Goal: Information Seeking & Learning: Learn about a topic

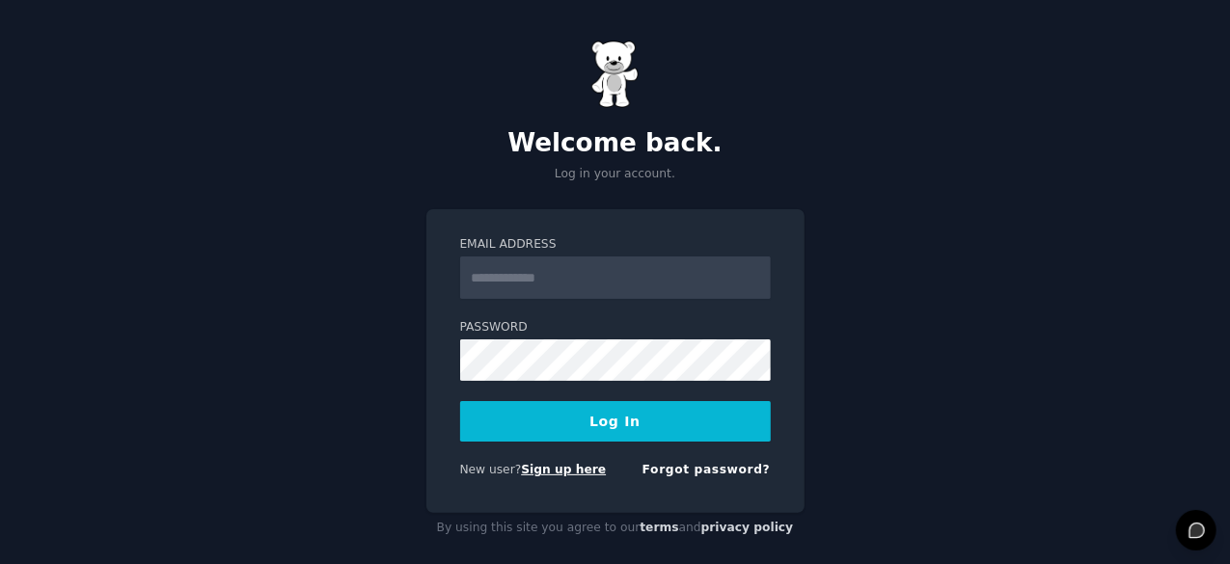
click at [541, 466] on link "Sign up here" at bounding box center [563, 470] width 85 height 14
click at [563, 468] on link "Sign up here" at bounding box center [563, 470] width 85 height 14
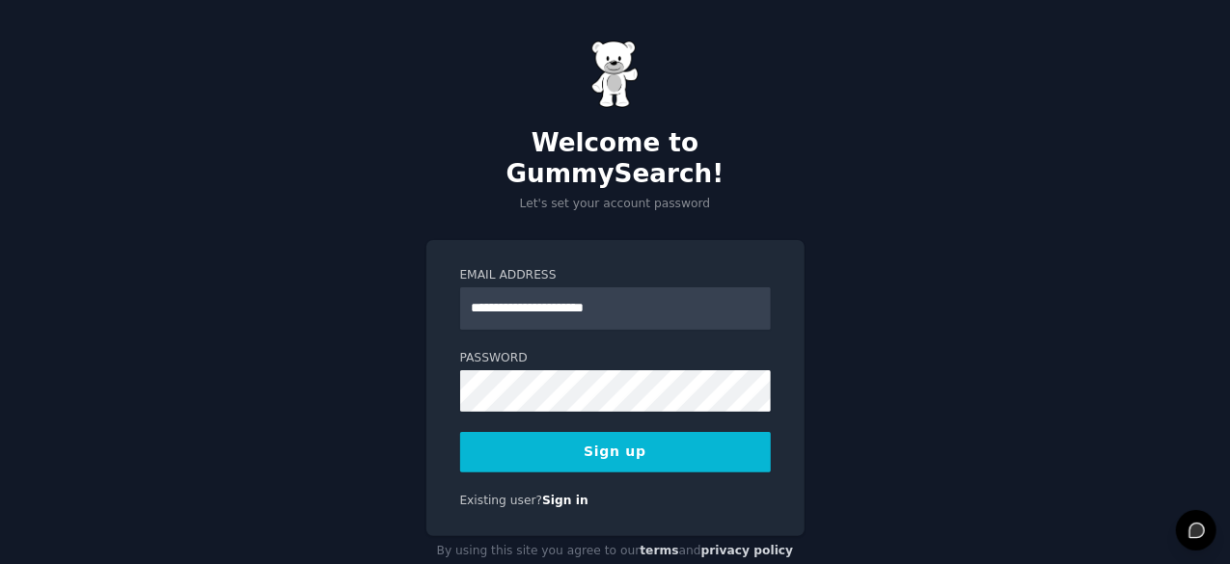
type input "**********"
click at [460, 432] on button "Sign up" at bounding box center [615, 452] width 311 height 41
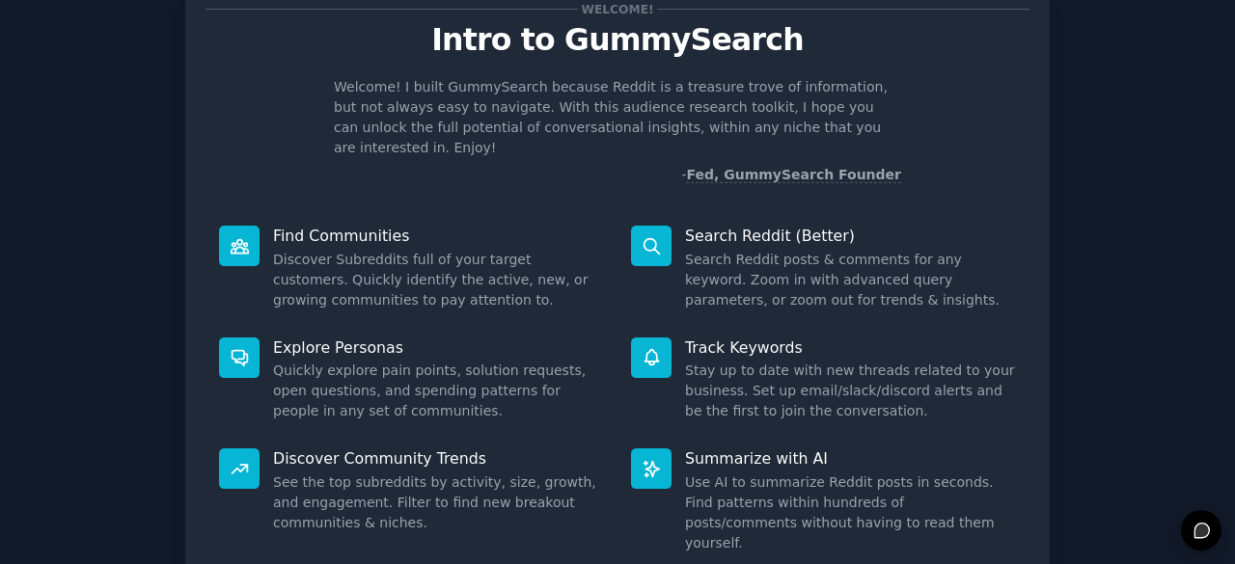
scroll to position [189, 0]
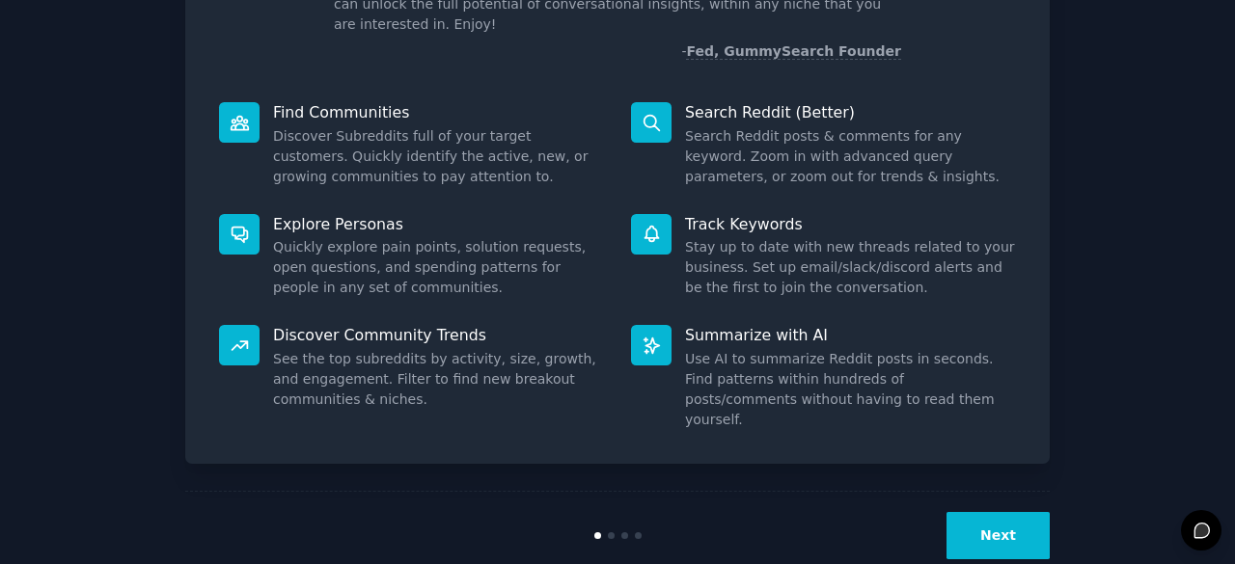
click at [996, 491] on div "Next" at bounding box center [617, 535] width 865 height 89
click at [968, 491] on div "Next" at bounding box center [617, 535] width 865 height 89
click at [975, 512] on button "Next" at bounding box center [998, 535] width 103 height 47
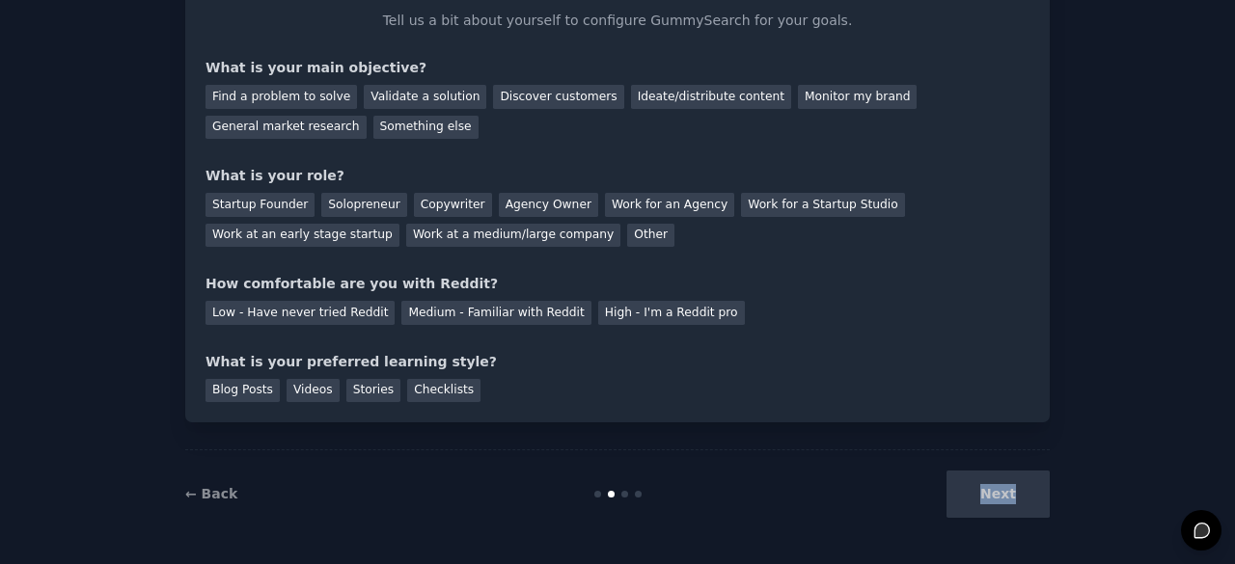
click at [975, 477] on div "Next" at bounding box center [905, 494] width 289 height 47
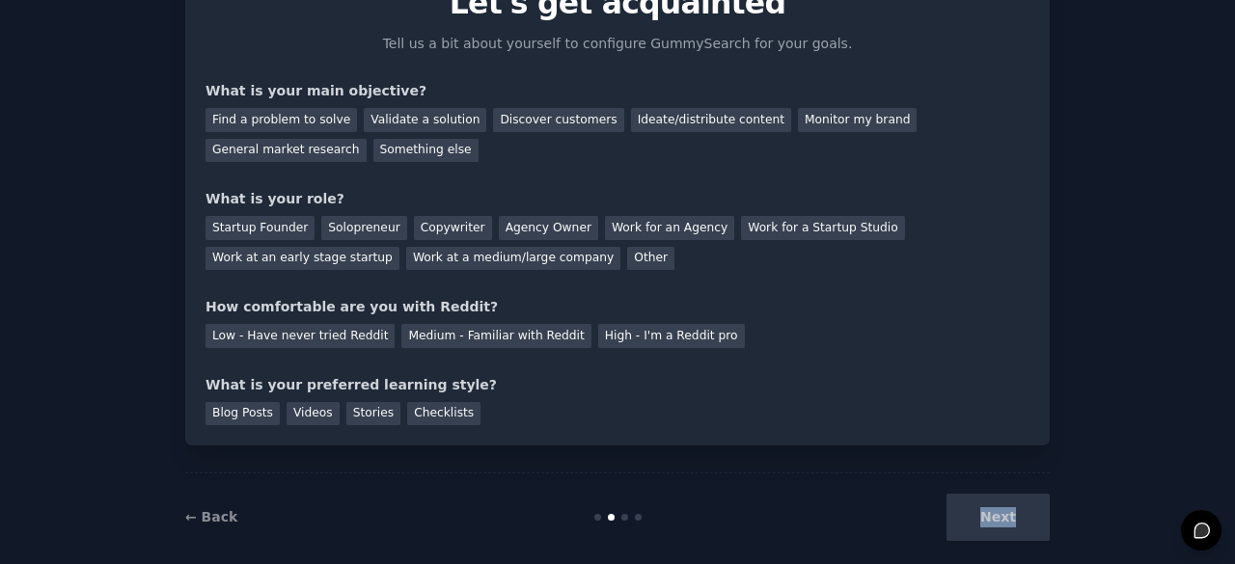
scroll to position [105, 0]
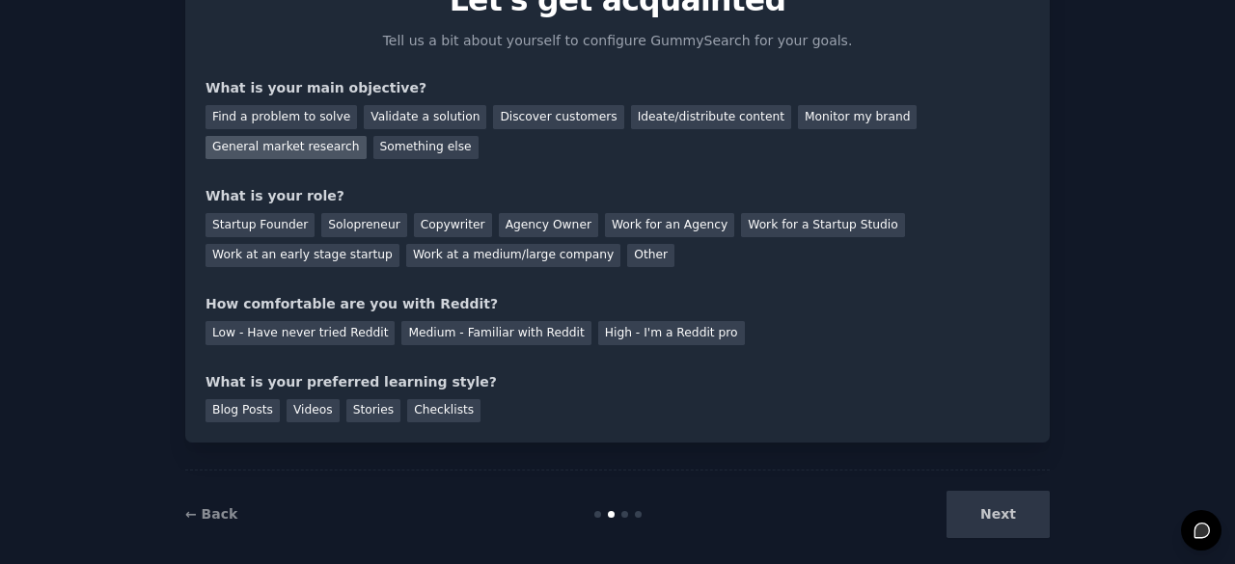
click at [367, 136] on div "General market research" at bounding box center [286, 148] width 161 height 24
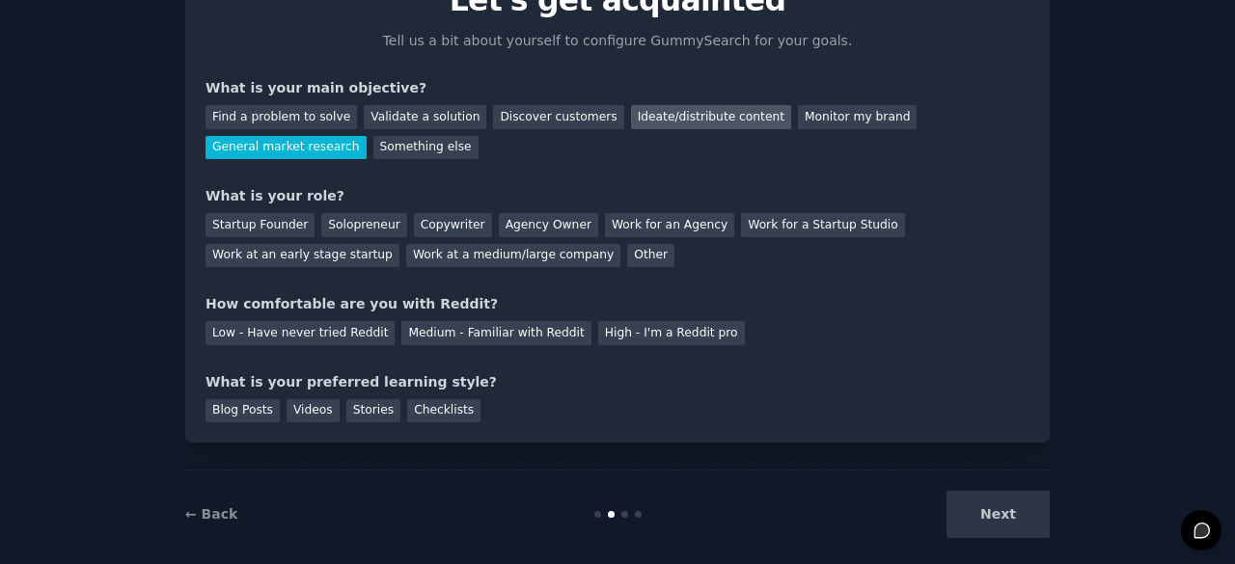
click at [693, 123] on div "Ideate/distribute content" at bounding box center [711, 117] width 160 height 24
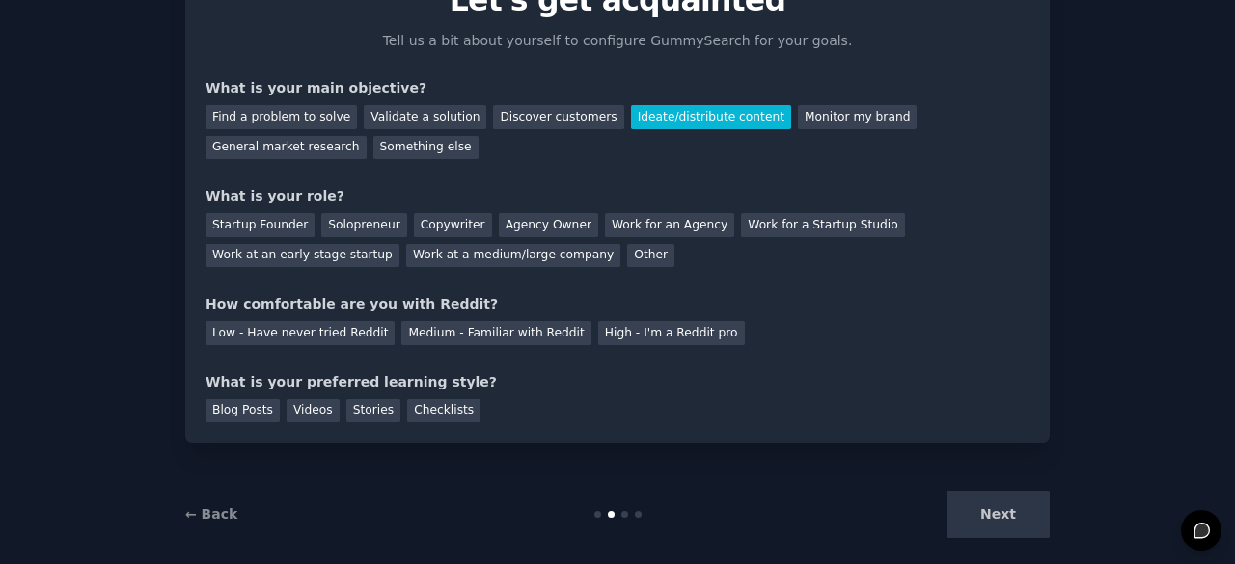
click at [994, 514] on div "Next" at bounding box center [905, 514] width 289 height 47
click at [999, 516] on div "Next" at bounding box center [905, 514] width 289 height 47
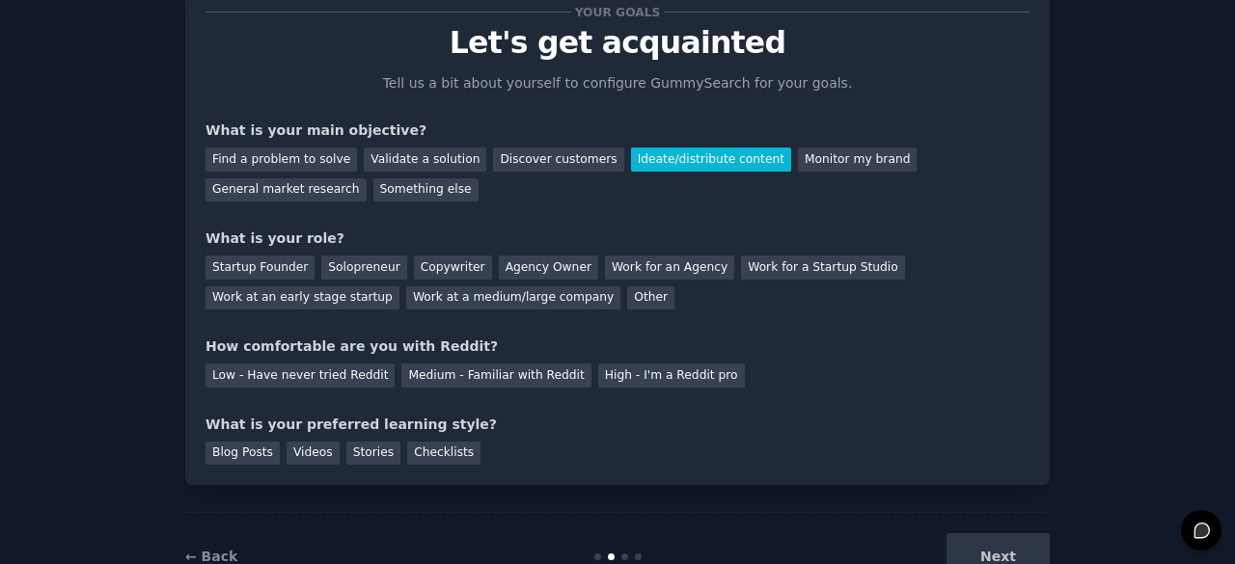
scroll to position [65, 0]
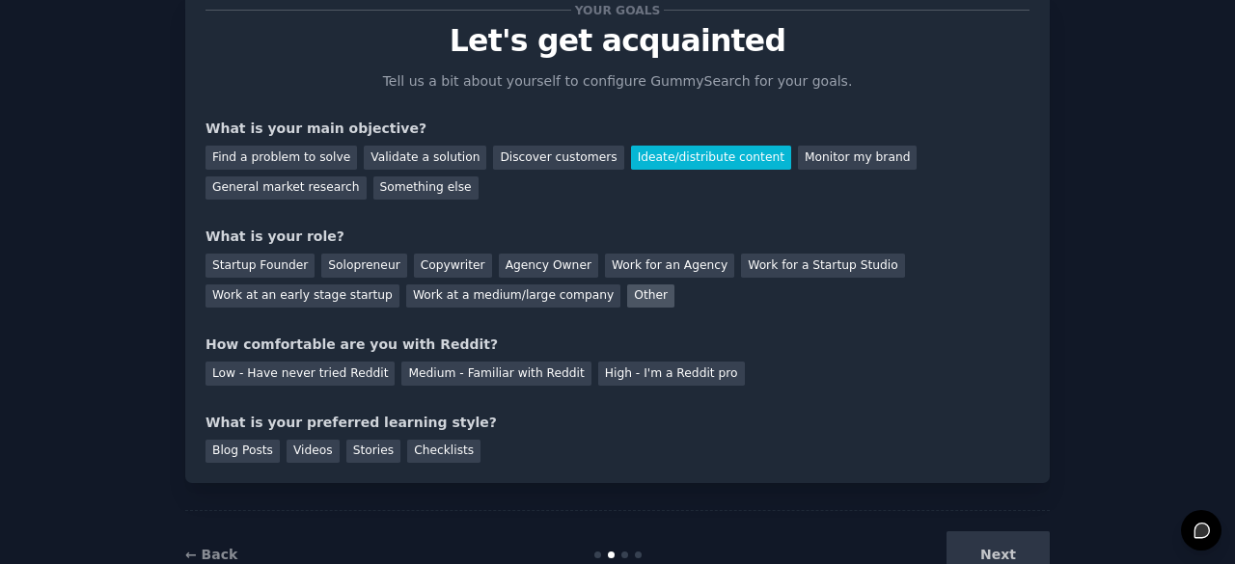
click at [627, 304] on div "Other" at bounding box center [650, 297] width 47 height 24
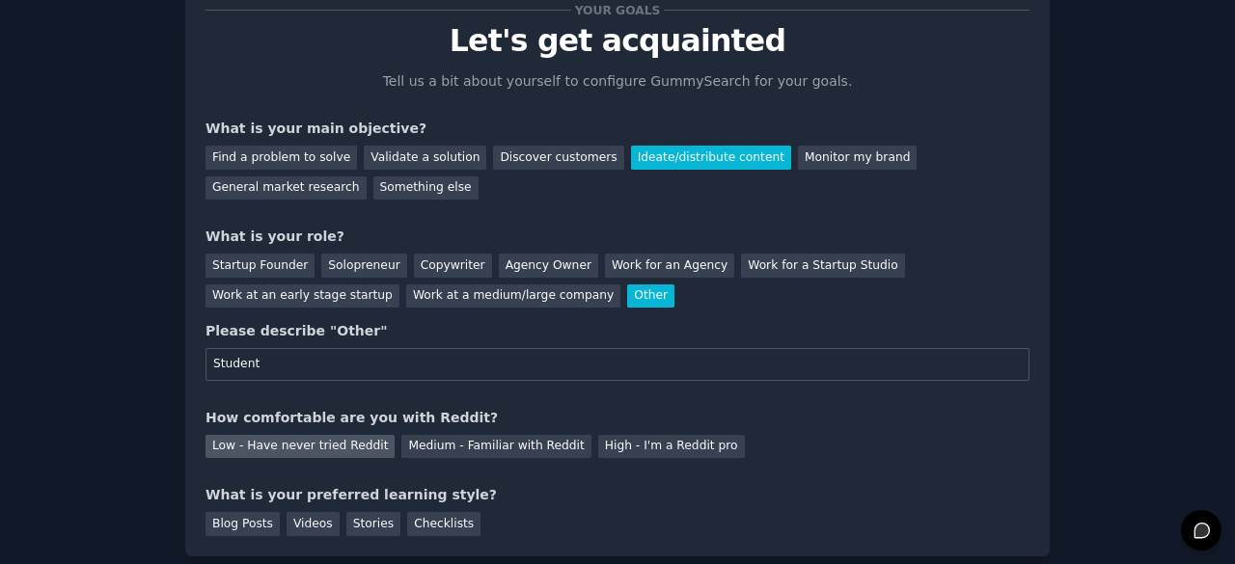
type input "Student"
click at [345, 449] on div "Low - Have never tried Reddit" at bounding box center [300, 447] width 189 height 24
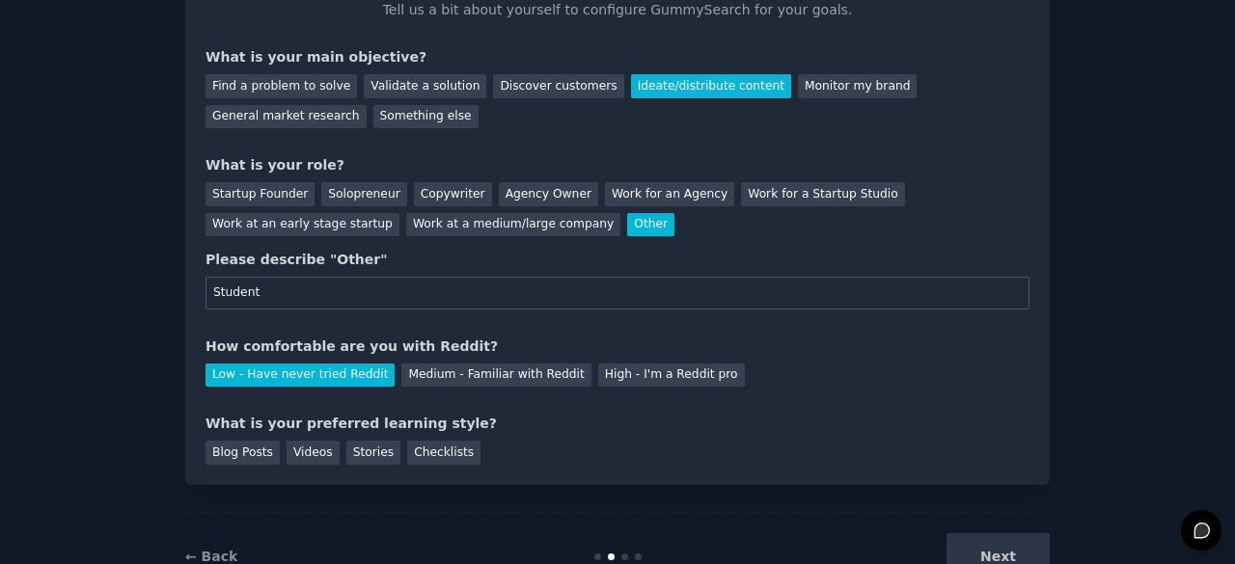
scroll to position [138, 0]
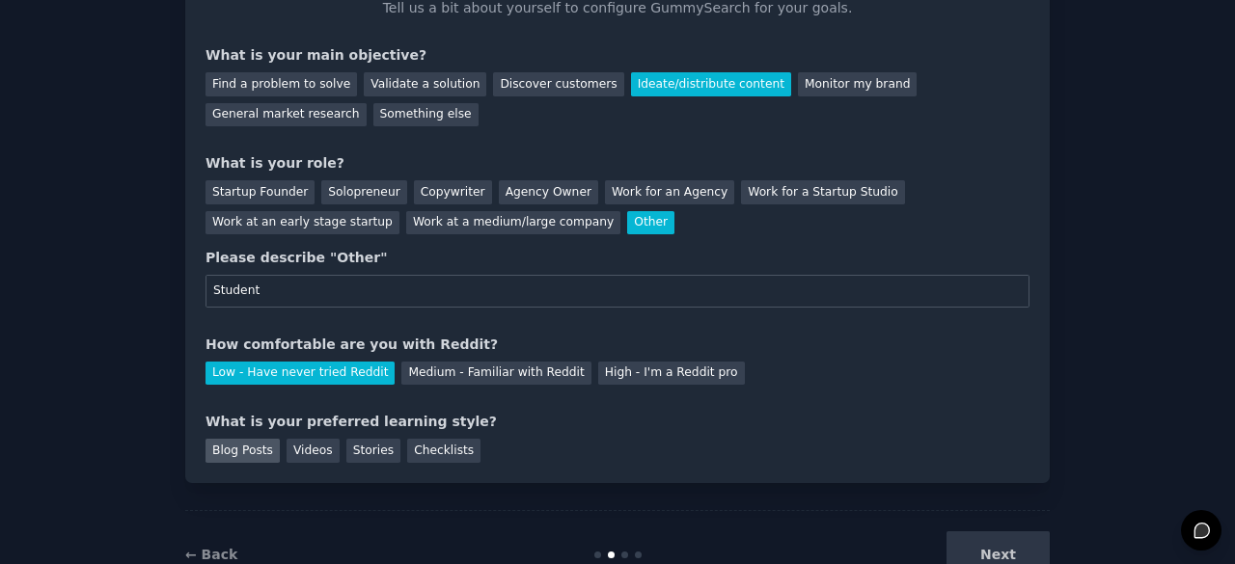
click at [245, 454] on div "Blog Posts" at bounding box center [243, 451] width 74 height 24
click at [294, 455] on div "Videos" at bounding box center [313, 451] width 53 height 24
click at [1029, 549] on button "Next" at bounding box center [998, 555] width 103 height 47
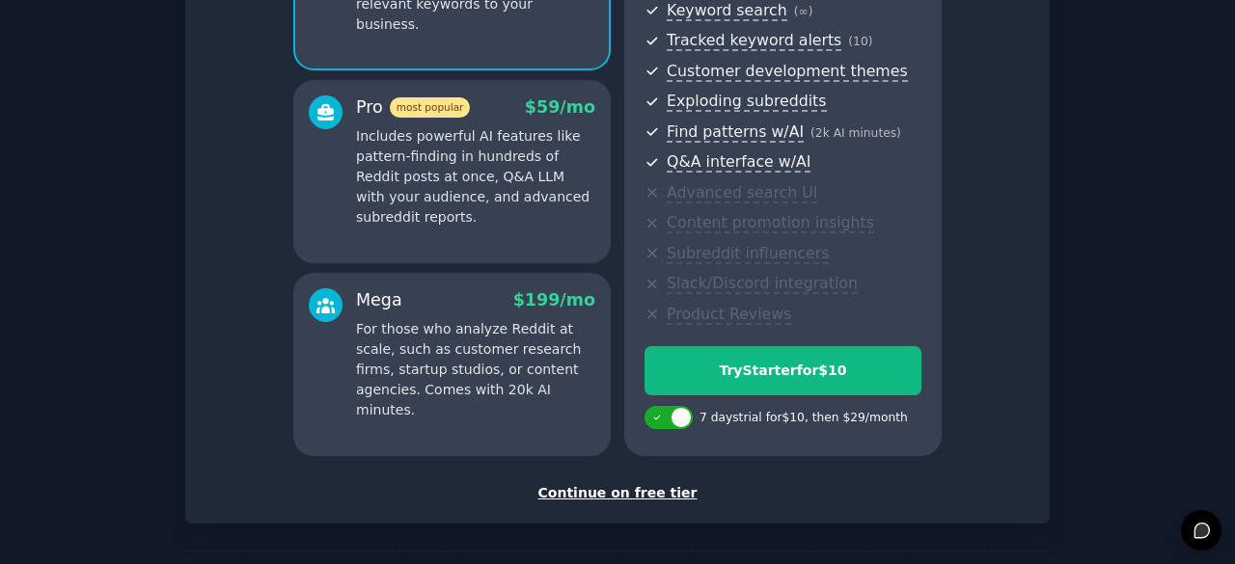
click at [618, 487] on div "Continue on free tier" at bounding box center [618, 493] width 824 height 20
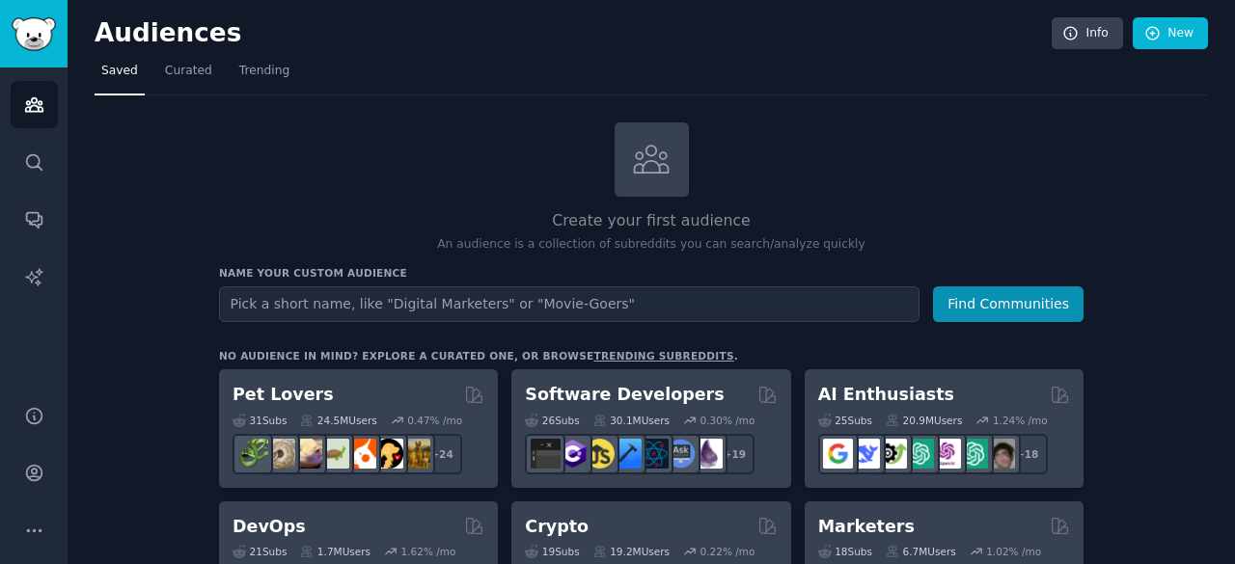
scroll to position [50, 0]
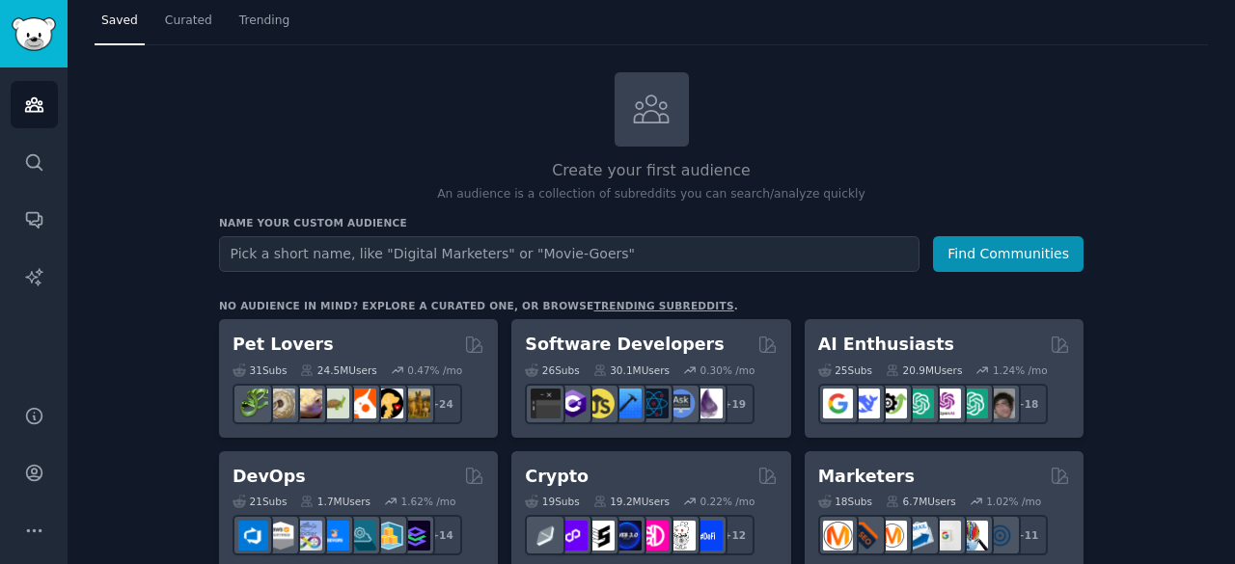
click at [555, 246] on input "text" at bounding box center [569, 254] width 701 height 36
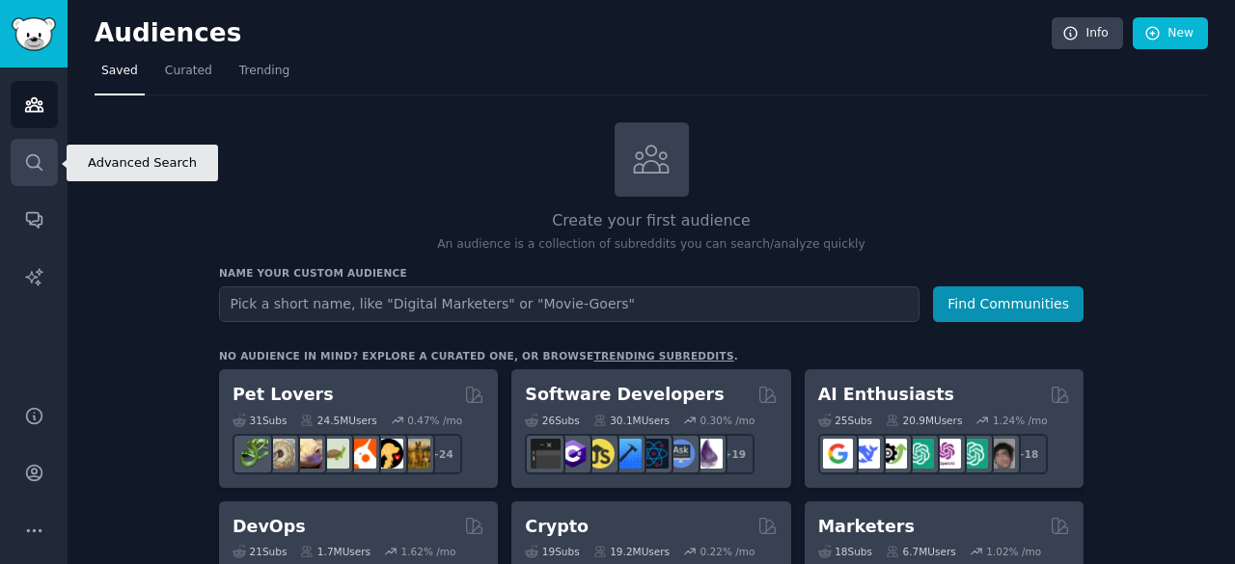
click at [54, 163] on link "Search" at bounding box center [34, 162] width 47 height 47
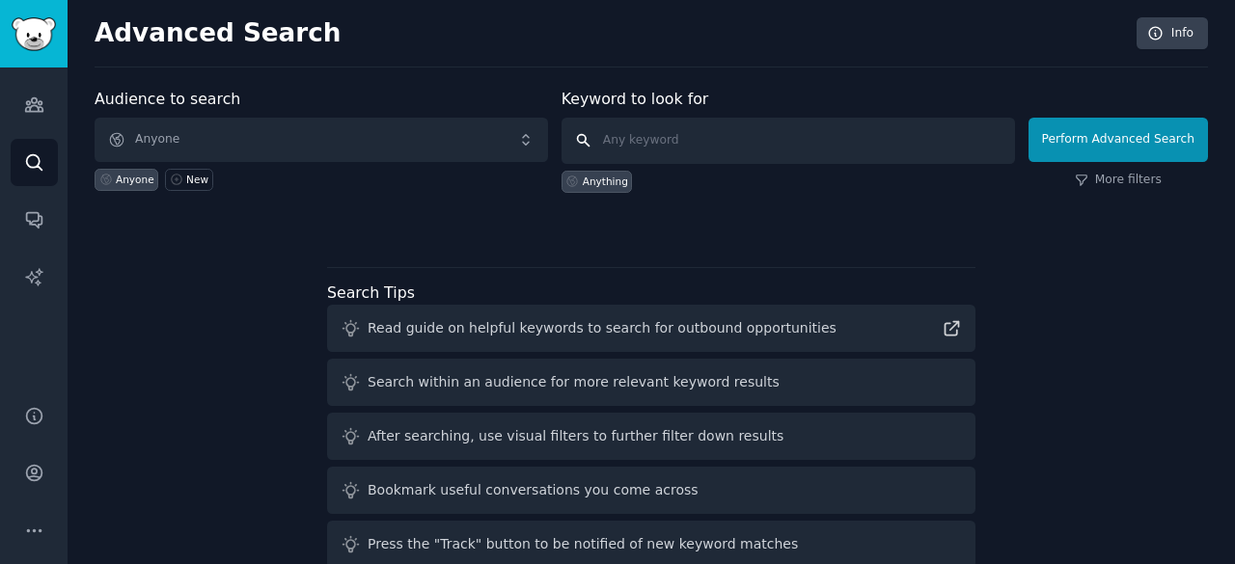
click at [645, 145] on input "text" at bounding box center [789, 141] width 454 height 46
type input "Gummy search"
click button "Perform Advanced Search" at bounding box center [1118, 140] width 179 height 44
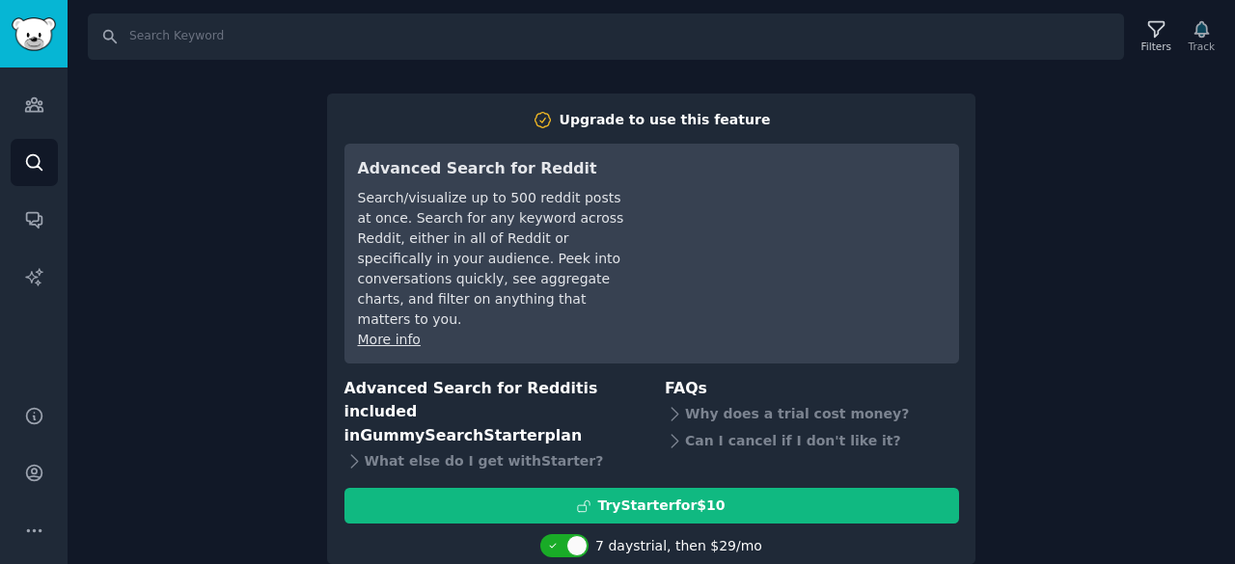
scroll to position [2, 0]
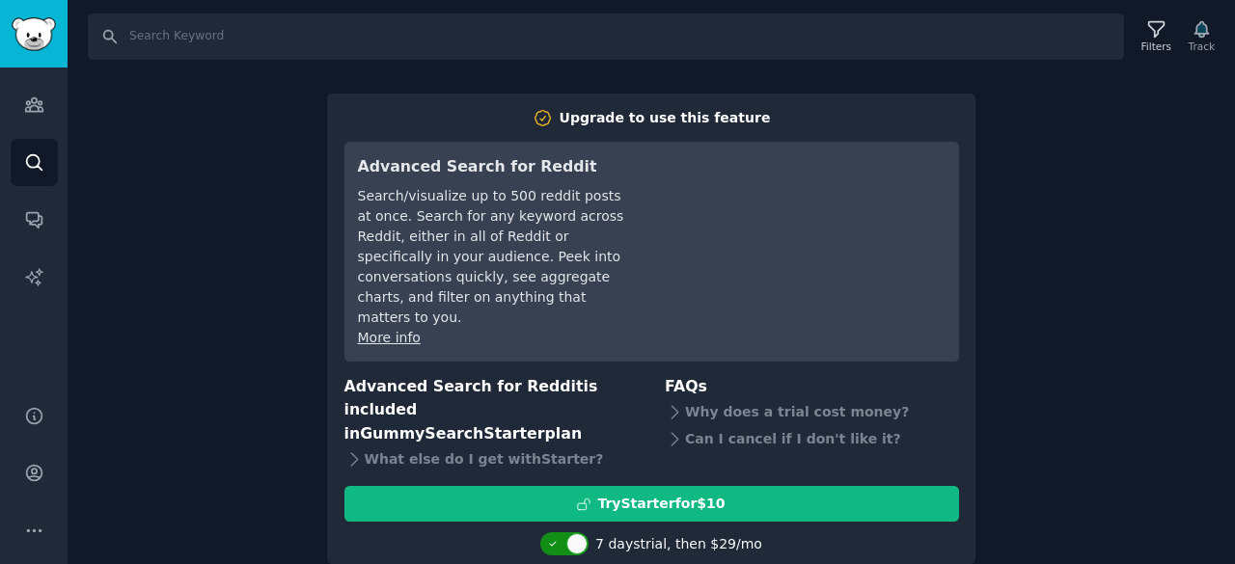
click at [588, 534] on div at bounding box center [576, 544] width 21 height 21
checkbox input "false"
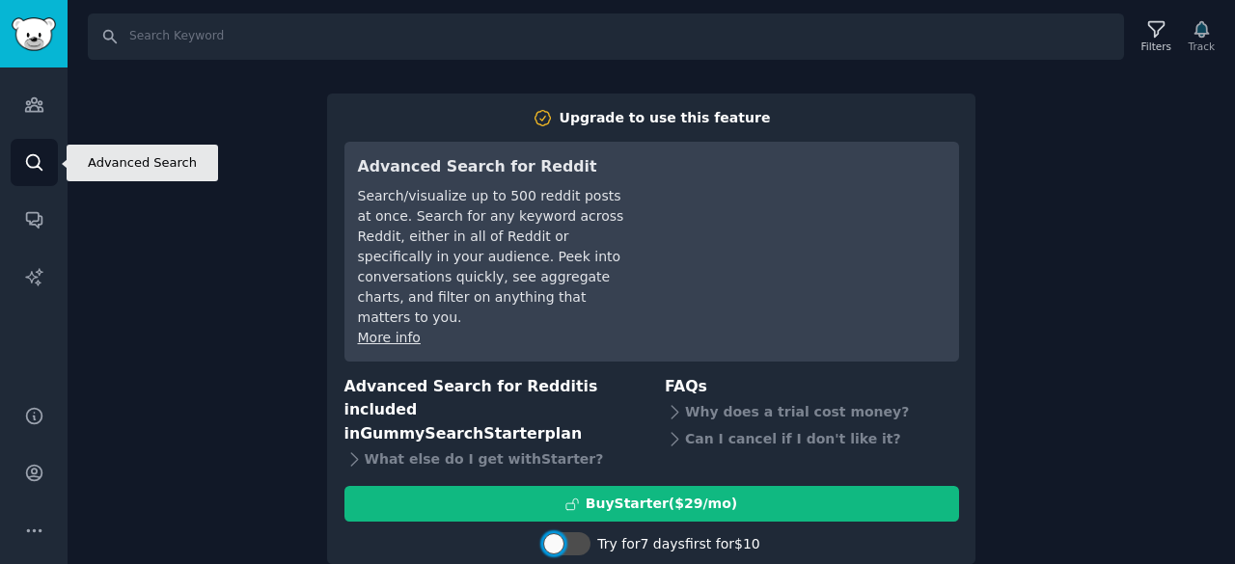
click at [37, 158] on icon "Sidebar" at bounding box center [34, 162] width 20 height 20
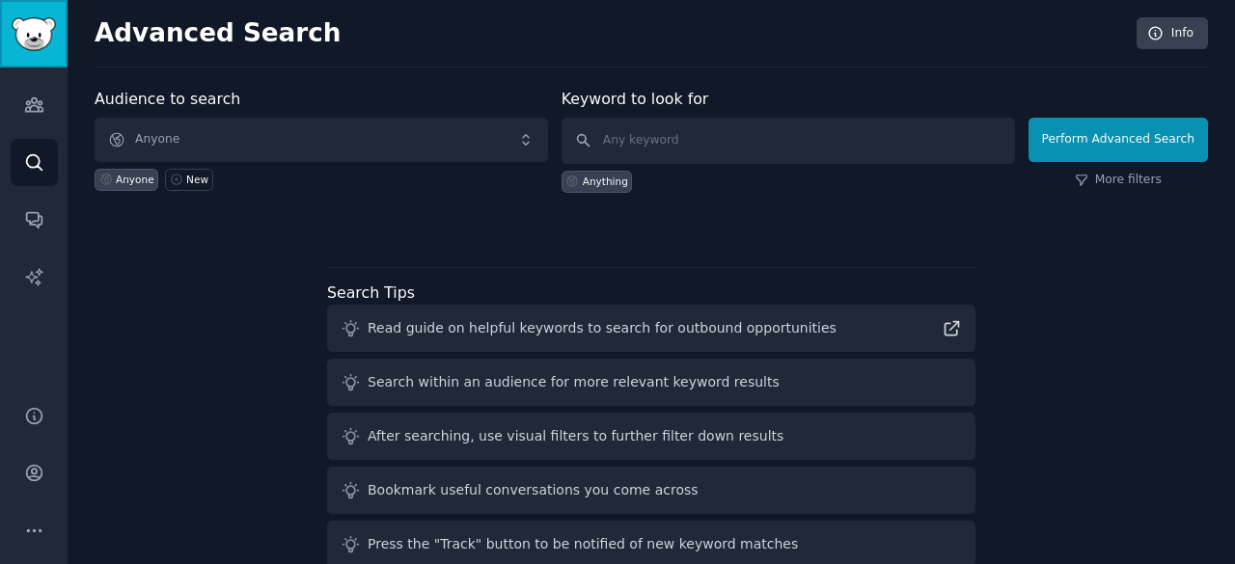
click at [44, 26] on img "Sidebar" at bounding box center [34, 34] width 44 height 34
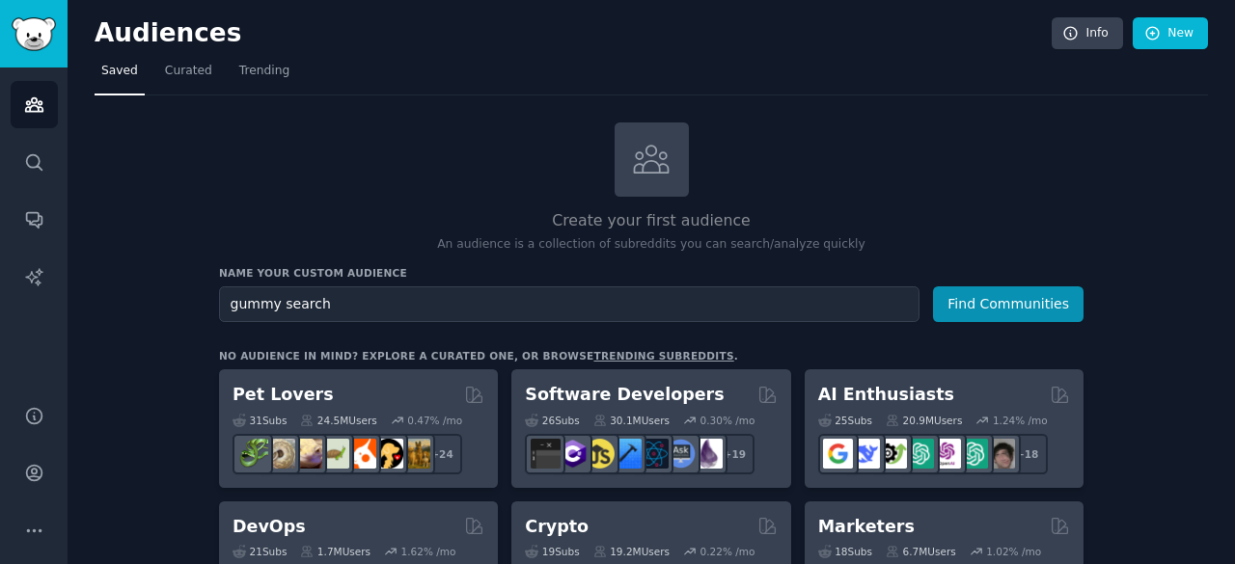
type input "gummy search"
click at [933, 287] on button "Find Communities" at bounding box center [1008, 305] width 151 height 36
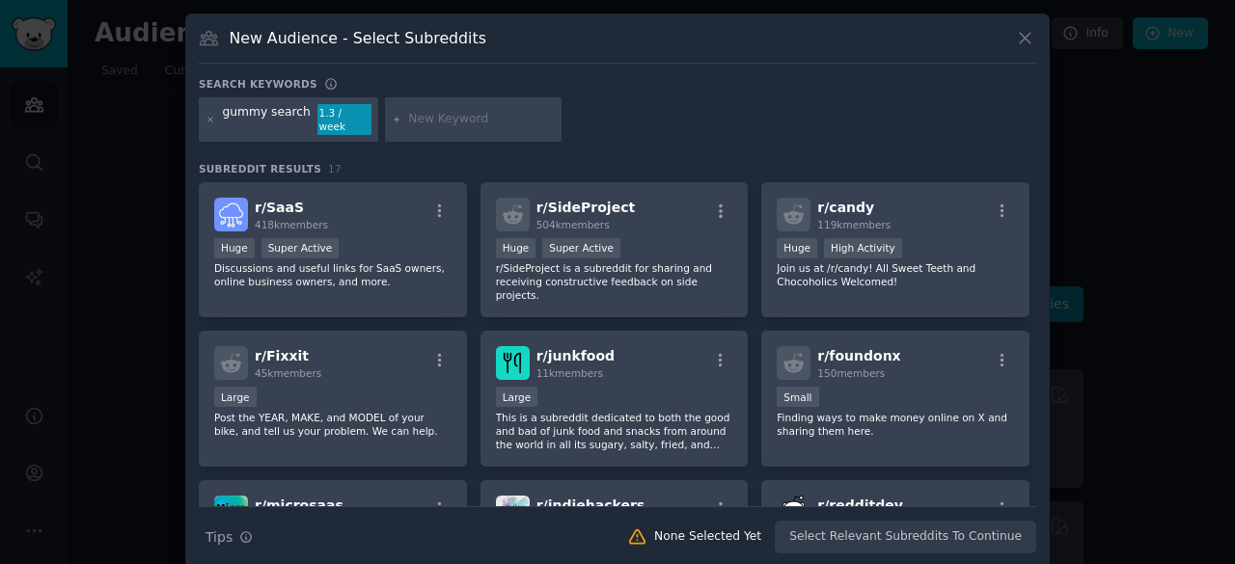
click at [286, 107] on div "gummy search" at bounding box center [267, 119] width 88 height 31
click at [208, 115] on icon at bounding box center [211, 120] width 11 height 11
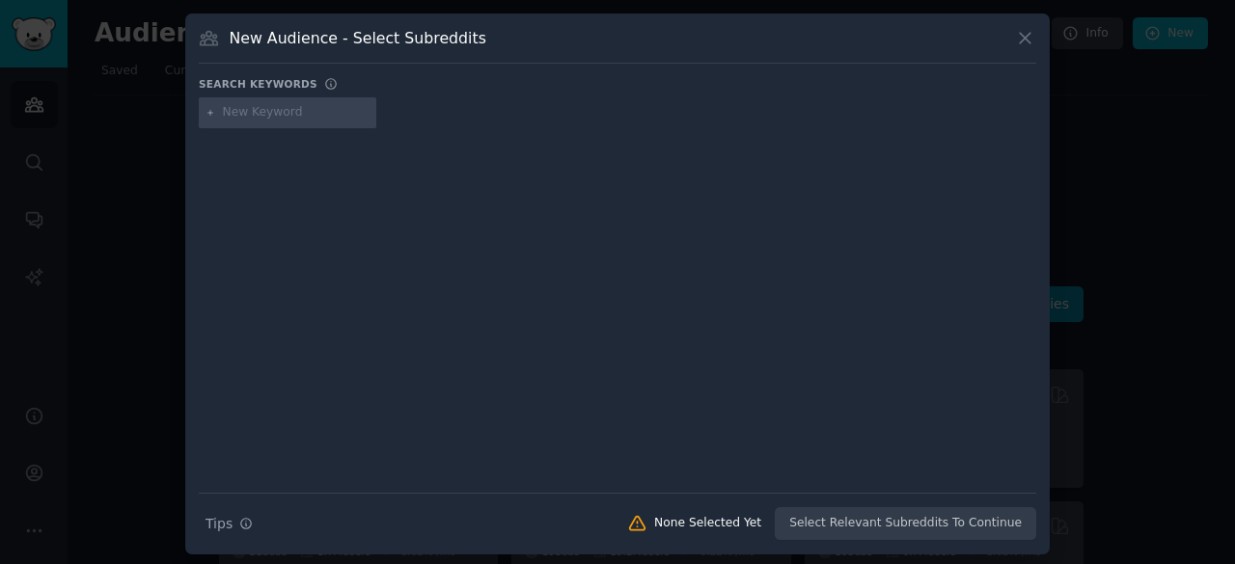
click at [235, 113] on input "text" at bounding box center [296, 112] width 147 height 17
type input "indie music"
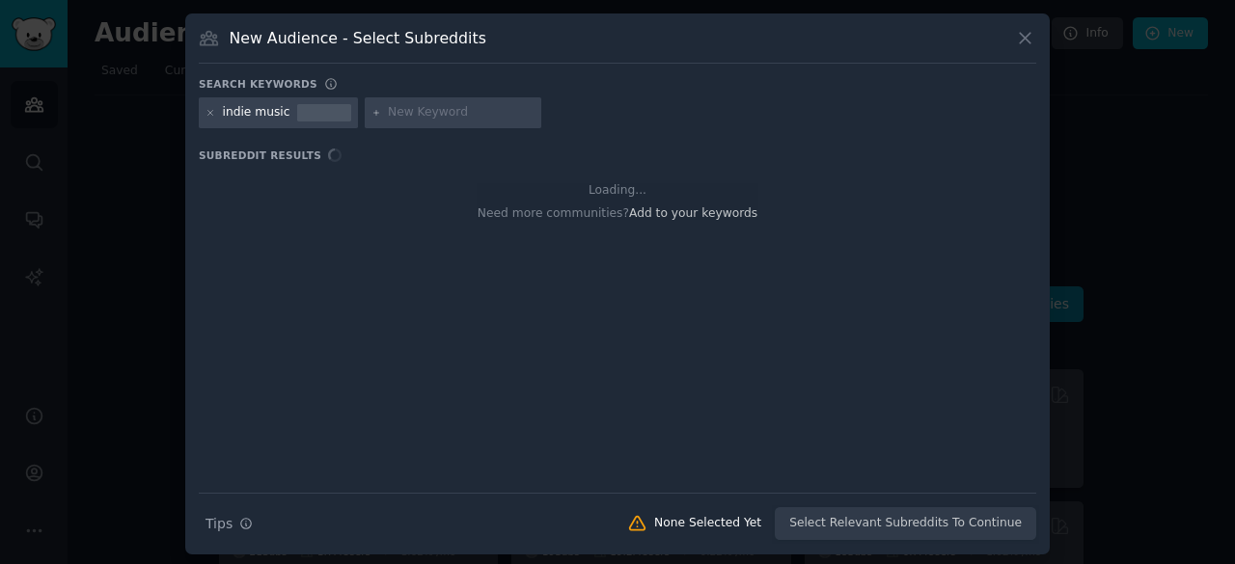
click at [270, 115] on div "indie music" at bounding box center [257, 112] width 68 height 17
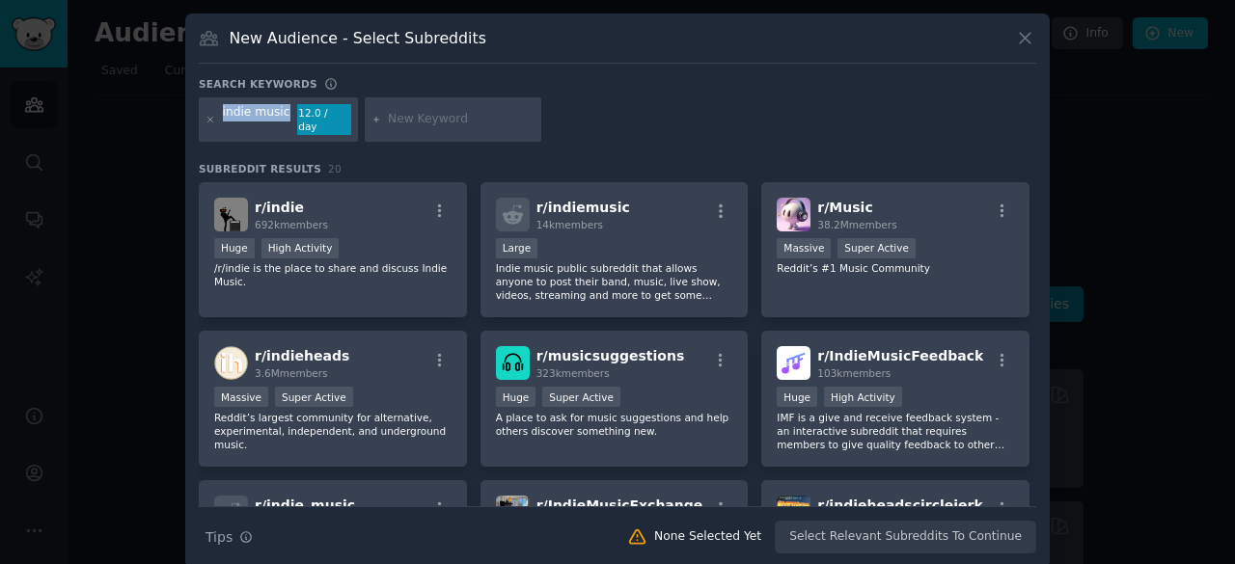
scroll to position [2, 0]
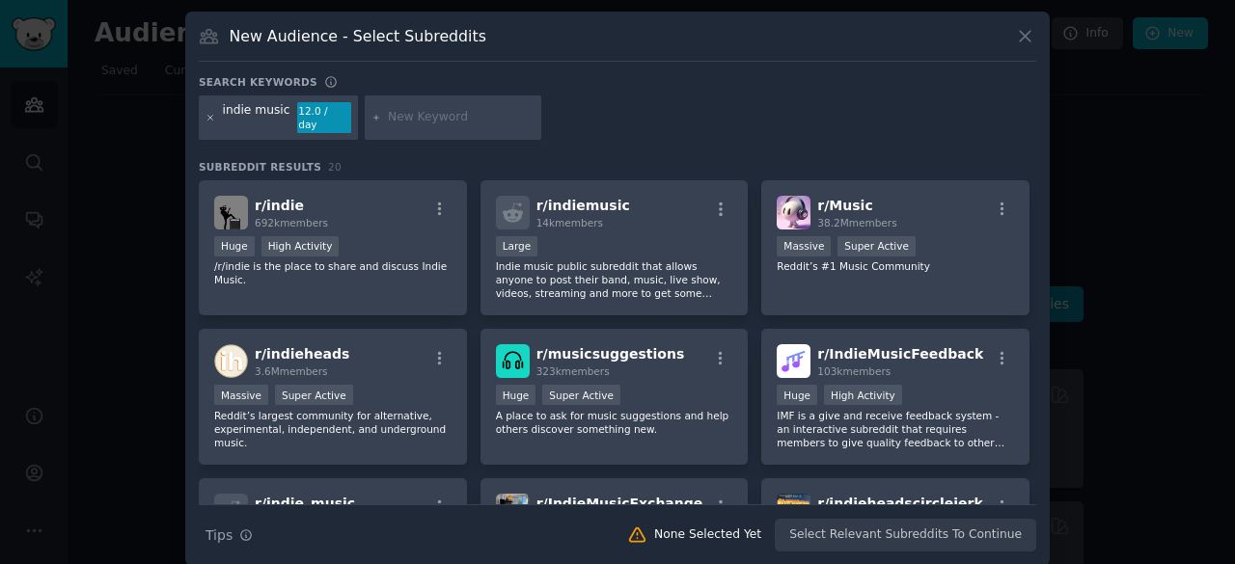
click at [209, 113] on icon at bounding box center [211, 118] width 11 height 11
